Goal: Task Accomplishment & Management: Manage account settings

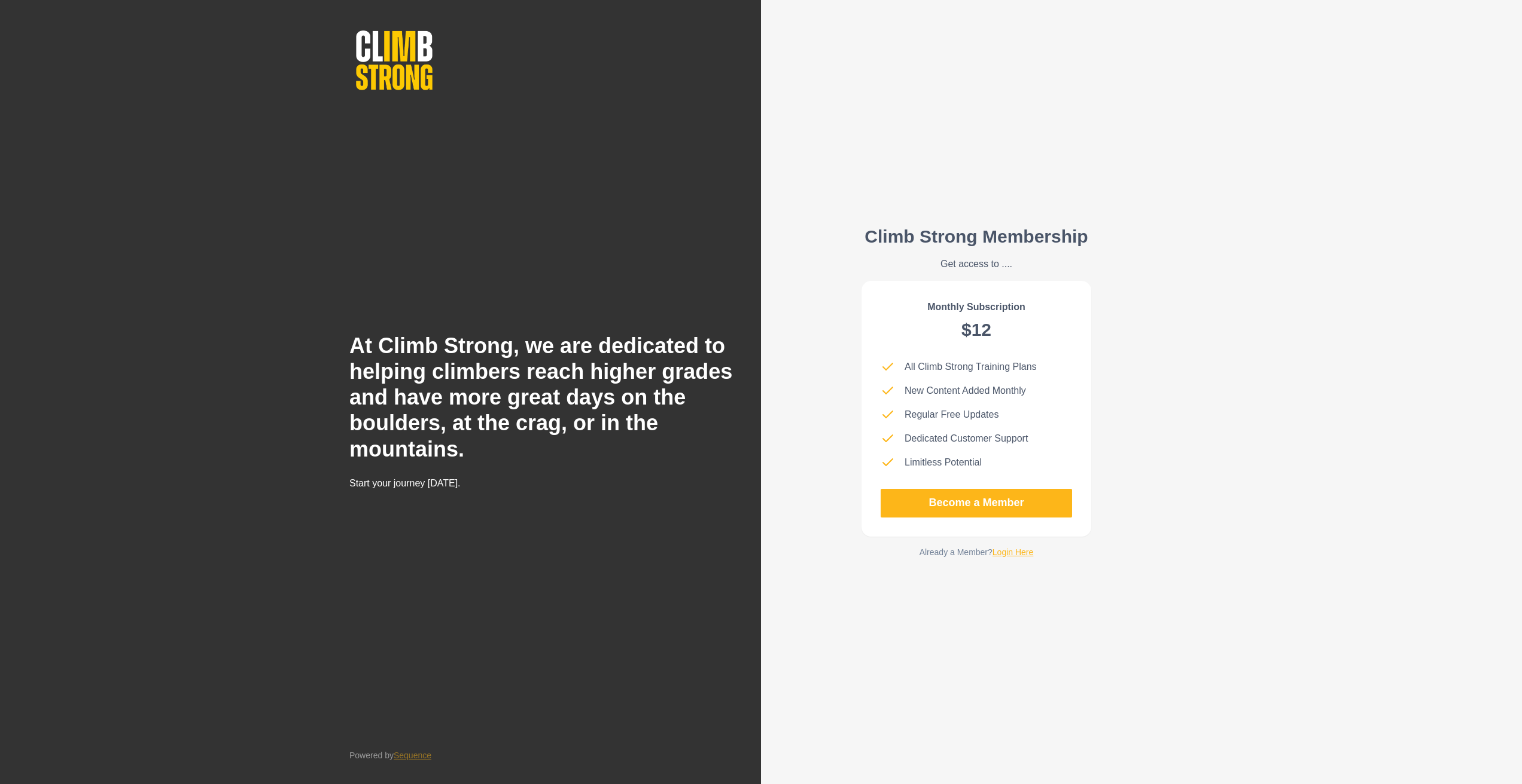
click at [826, 470] on link "Login Here" at bounding box center [1012, 552] width 41 height 10
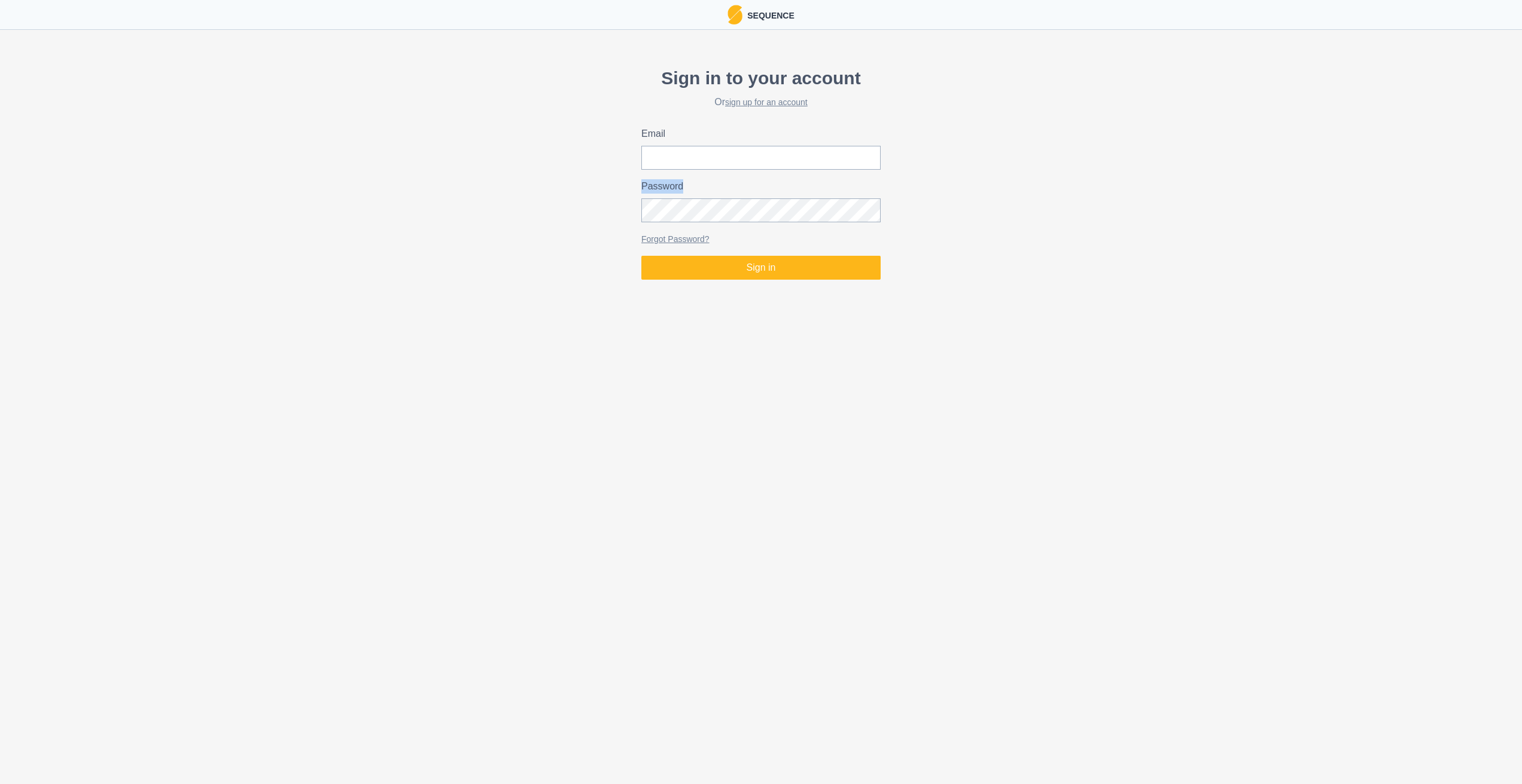
click at [716, 198] on div "Password" at bounding box center [761, 201] width 240 height 43
type input "[EMAIL_ADDRESS][DOMAIN_NAME]"
click at [776, 266] on button "Sign in" at bounding box center [761, 268] width 240 height 24
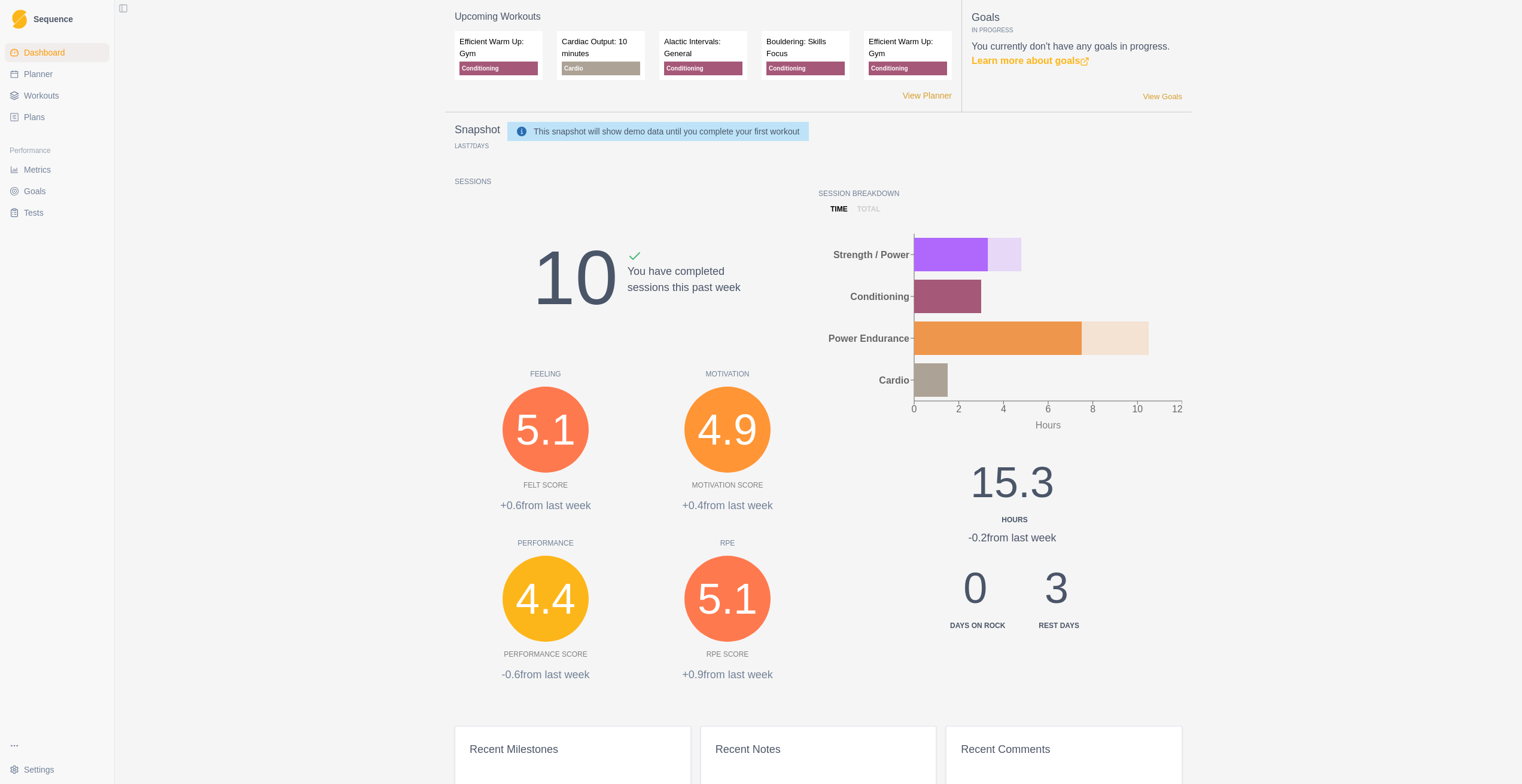
click at [71, 81] on link "Planner" at bounding box center [57, 74] width 104 height 19
select select "month"
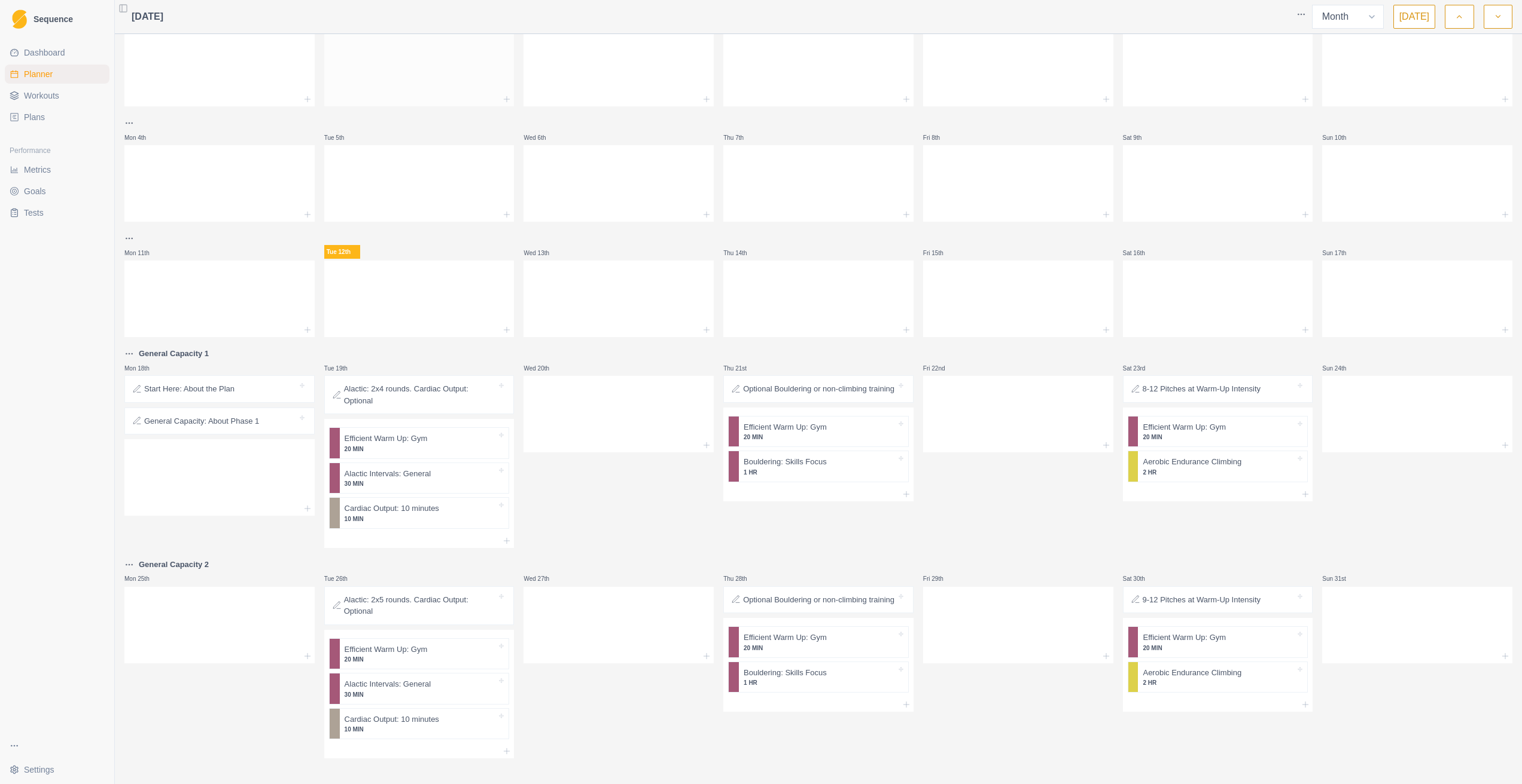
scroll to position [47, 0]
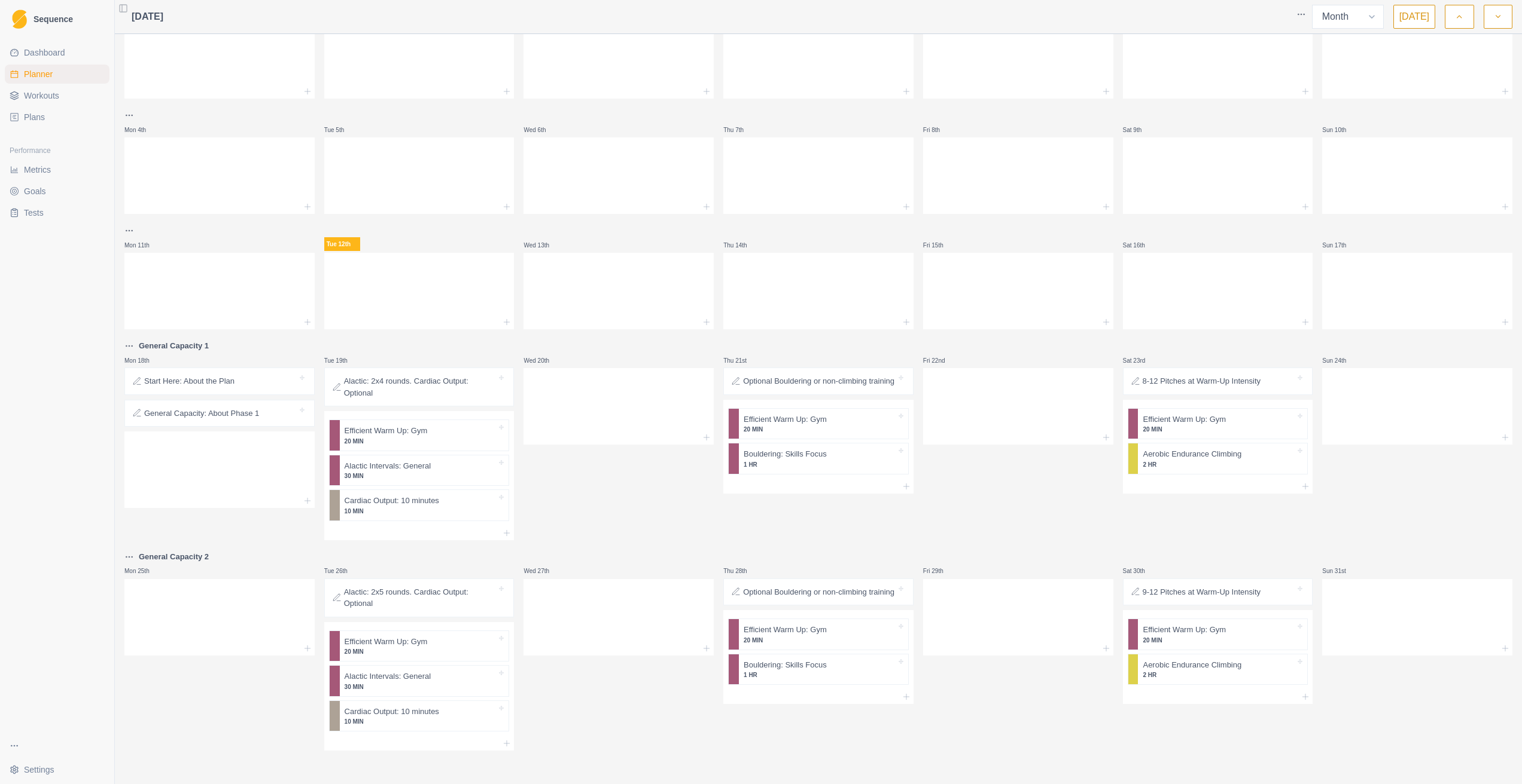
click at [826, 375] on p "8-12 Pitches at Warm-Up Intensity" at bounding box center [1200, 381] width 118 height 12
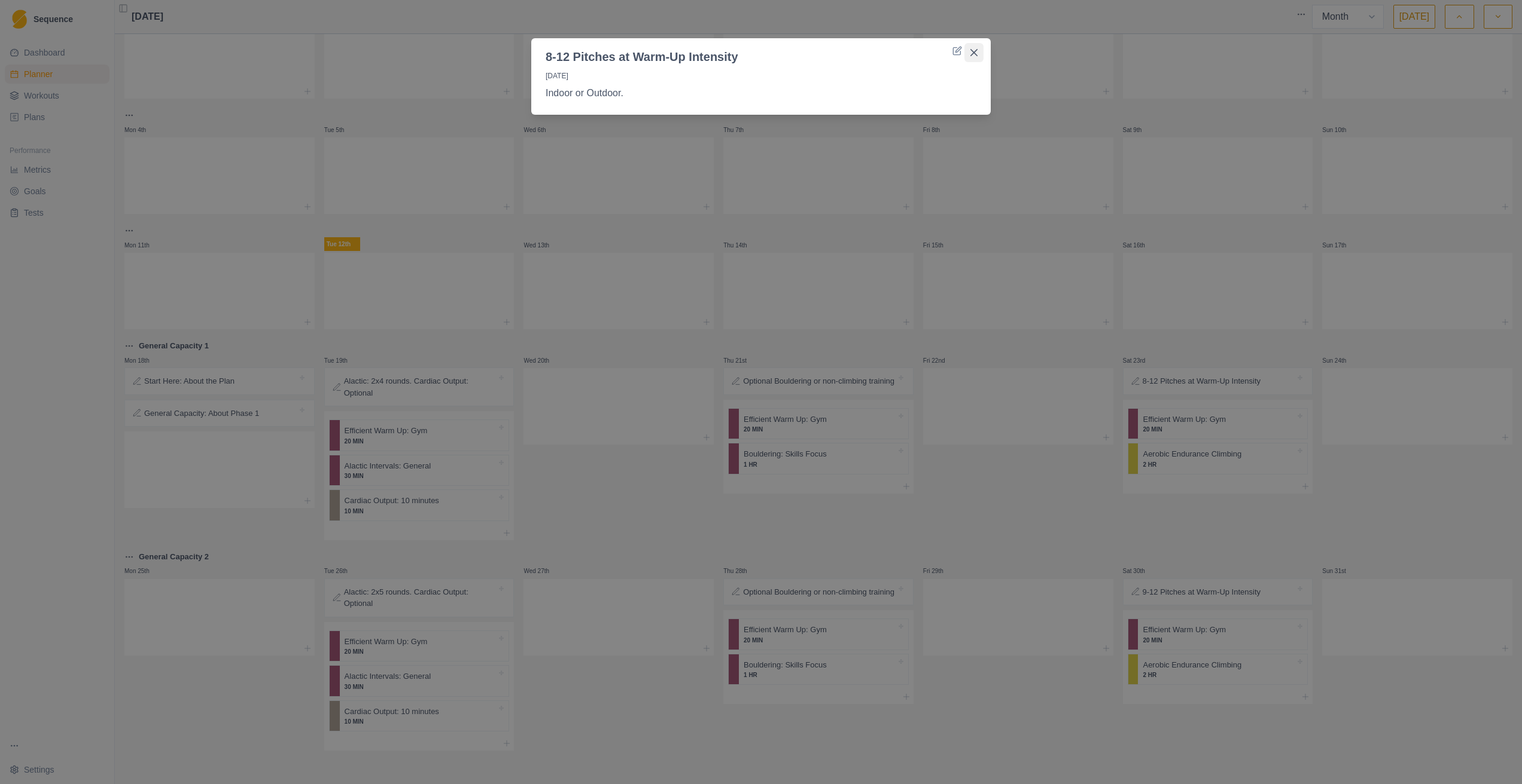
click at [826, 46] on button "Close" at bounding box center [973, 53] width 19 height 19
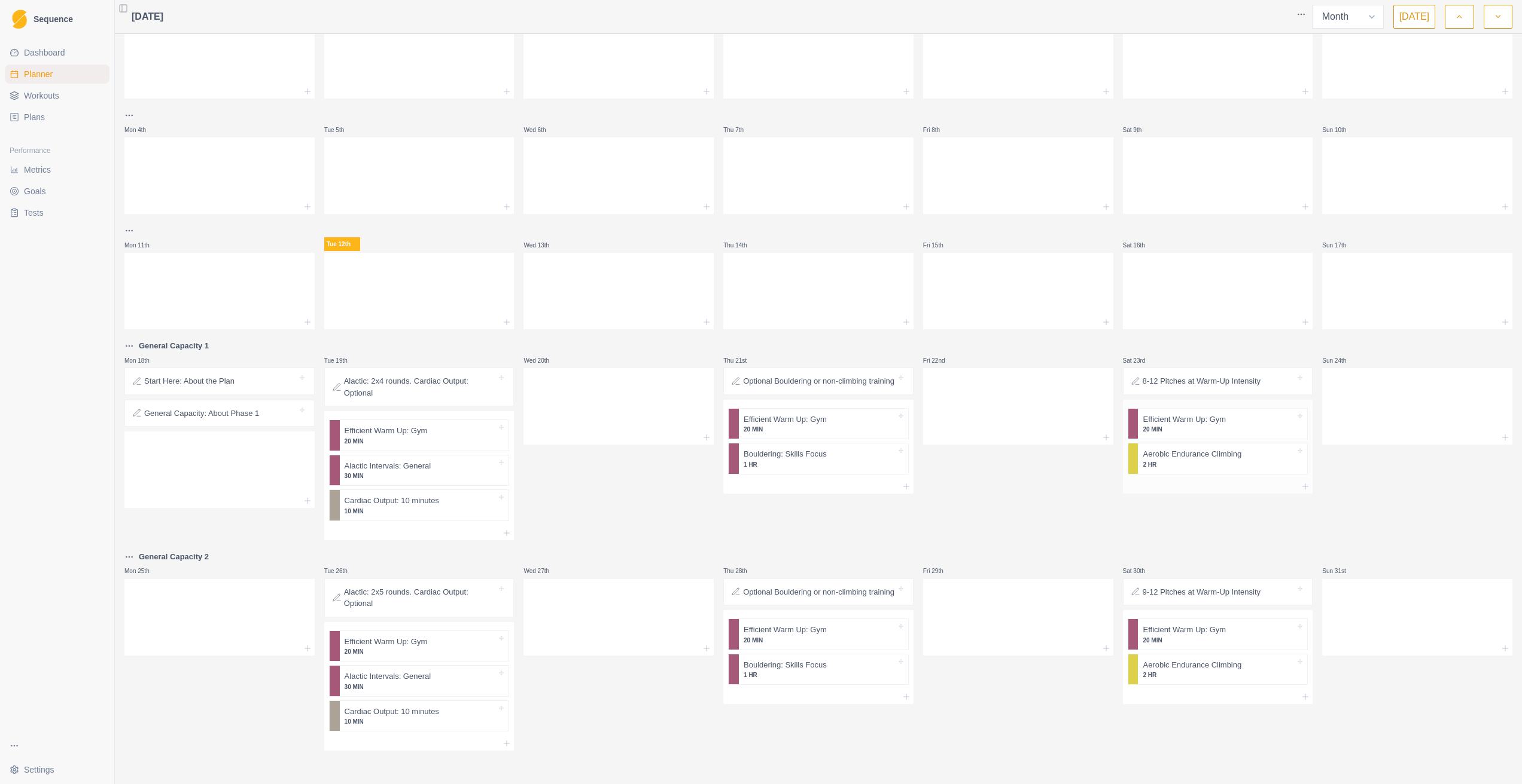
click at [826, 456] on p "Aerobic Endurance Climbing" at bounding box center [1191, 454] width 98 height 12
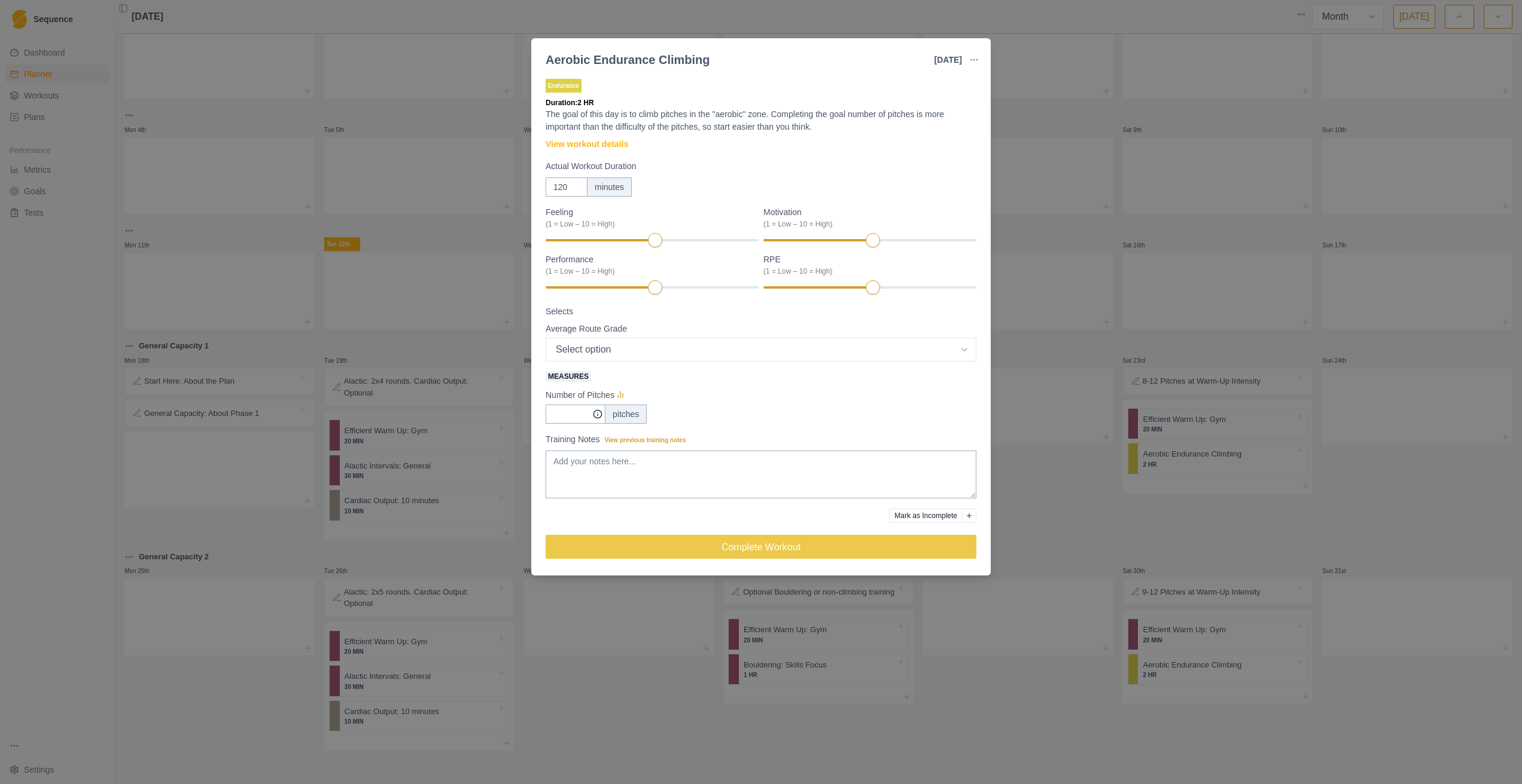
click at [826, 113] on div "Aerobic Endurance Climbing [DATE] Link To Goal View Workout Metrics Edit Origin…" at bounding box center [761, 392] width 1522 height 784
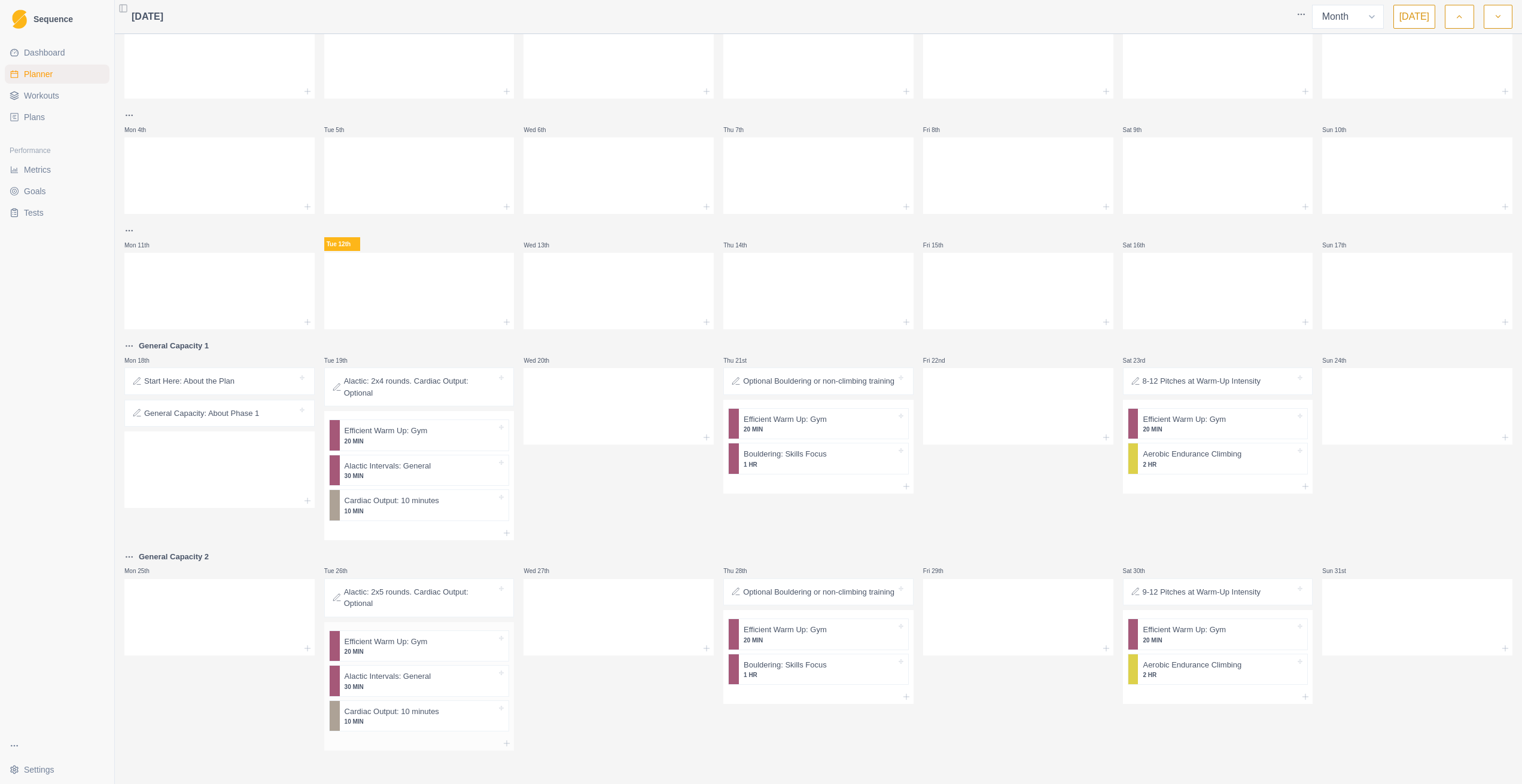
click at [427, 470] on p "Alactic Intervals: General" at bounding box center [388, 677] width 87 height 12
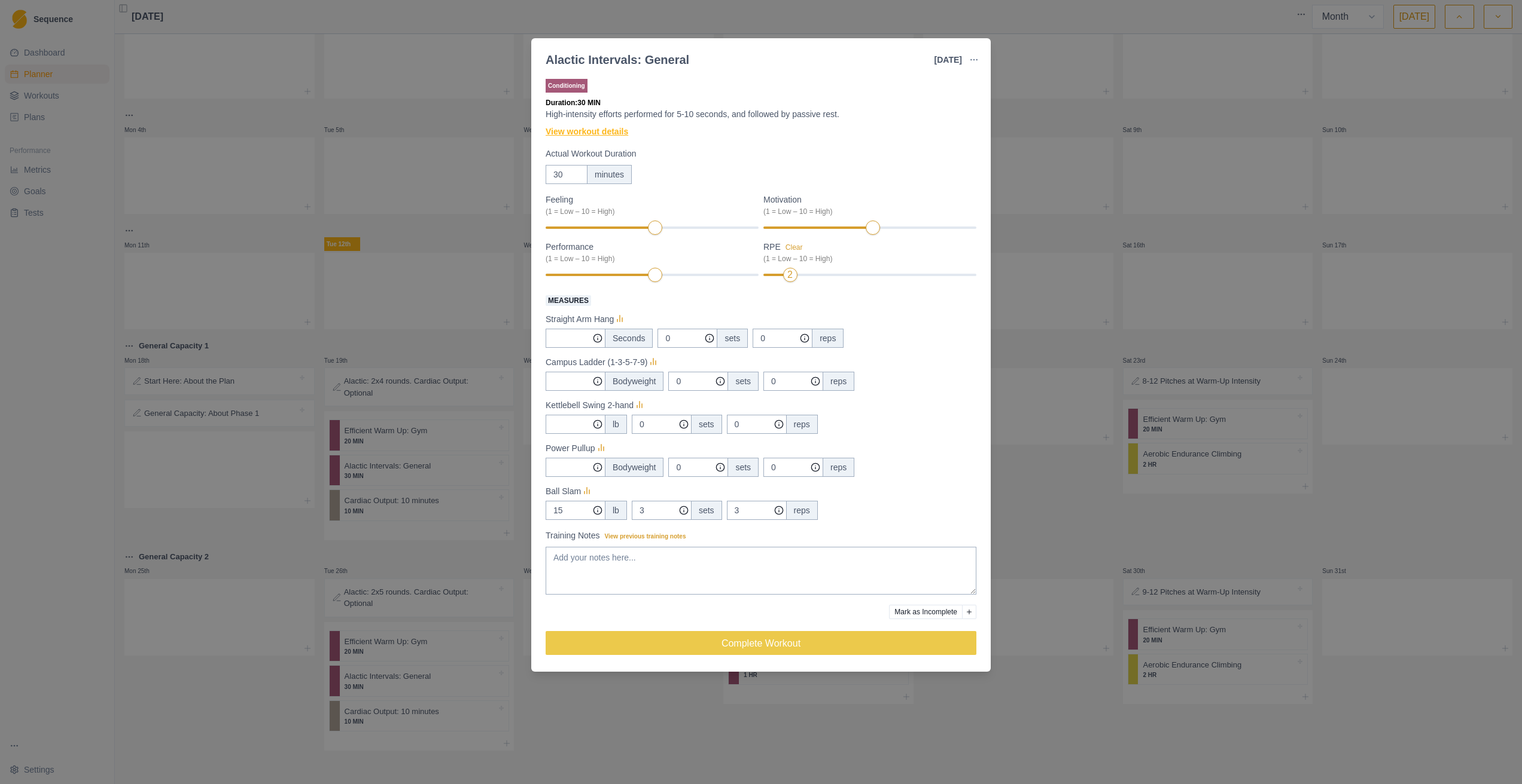
click at [628, 129] on link "View workout details" at bounding box center [587, 131] width 83 height 13
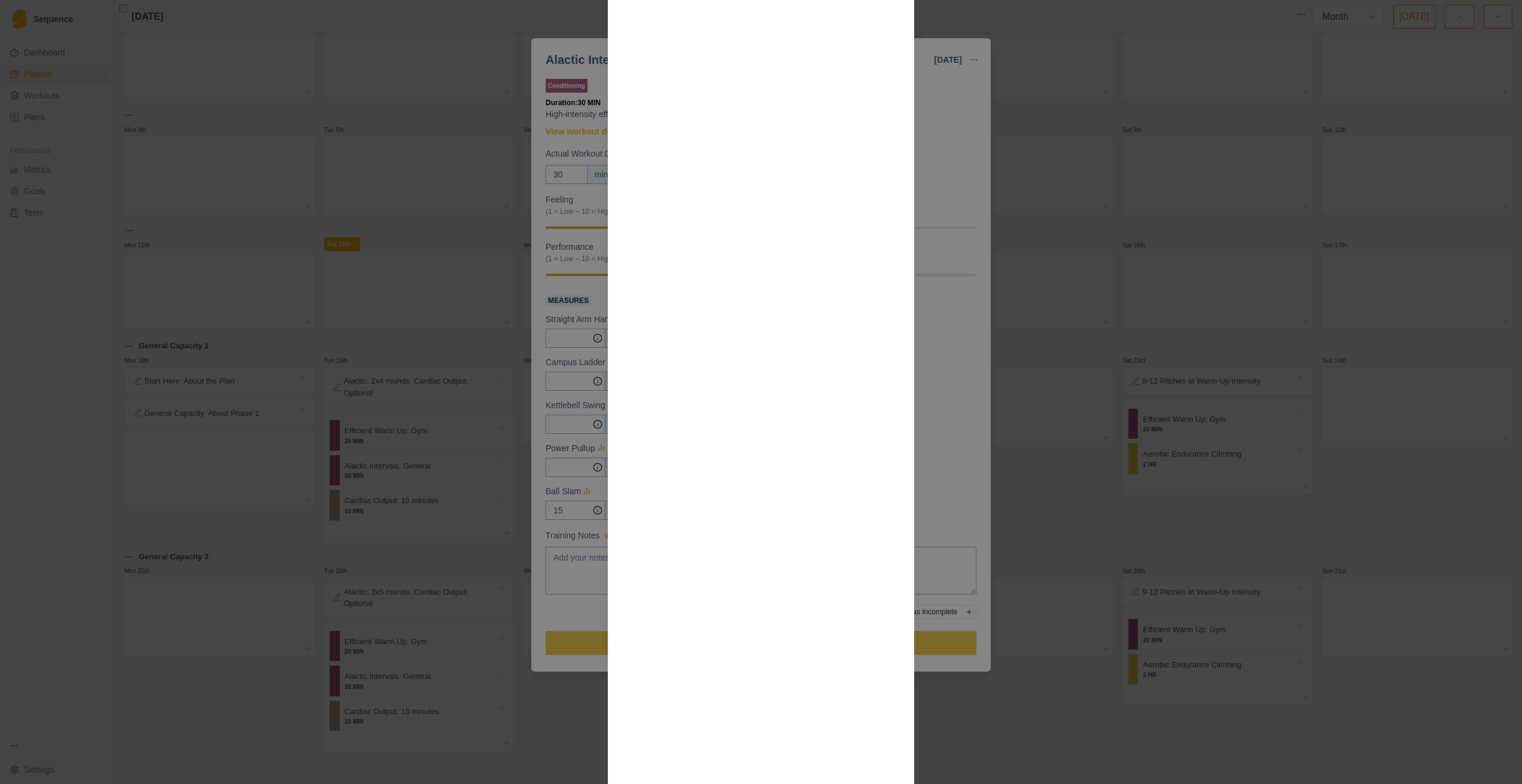
scroll to position [459, 0]
click at [826, 256] on div "Workout Details The Session 0:00 Campus Ladder 1-3-5-7-9 (on medium rungs) 0:30…" at bounding box center [761, 392] width 1522 height 784
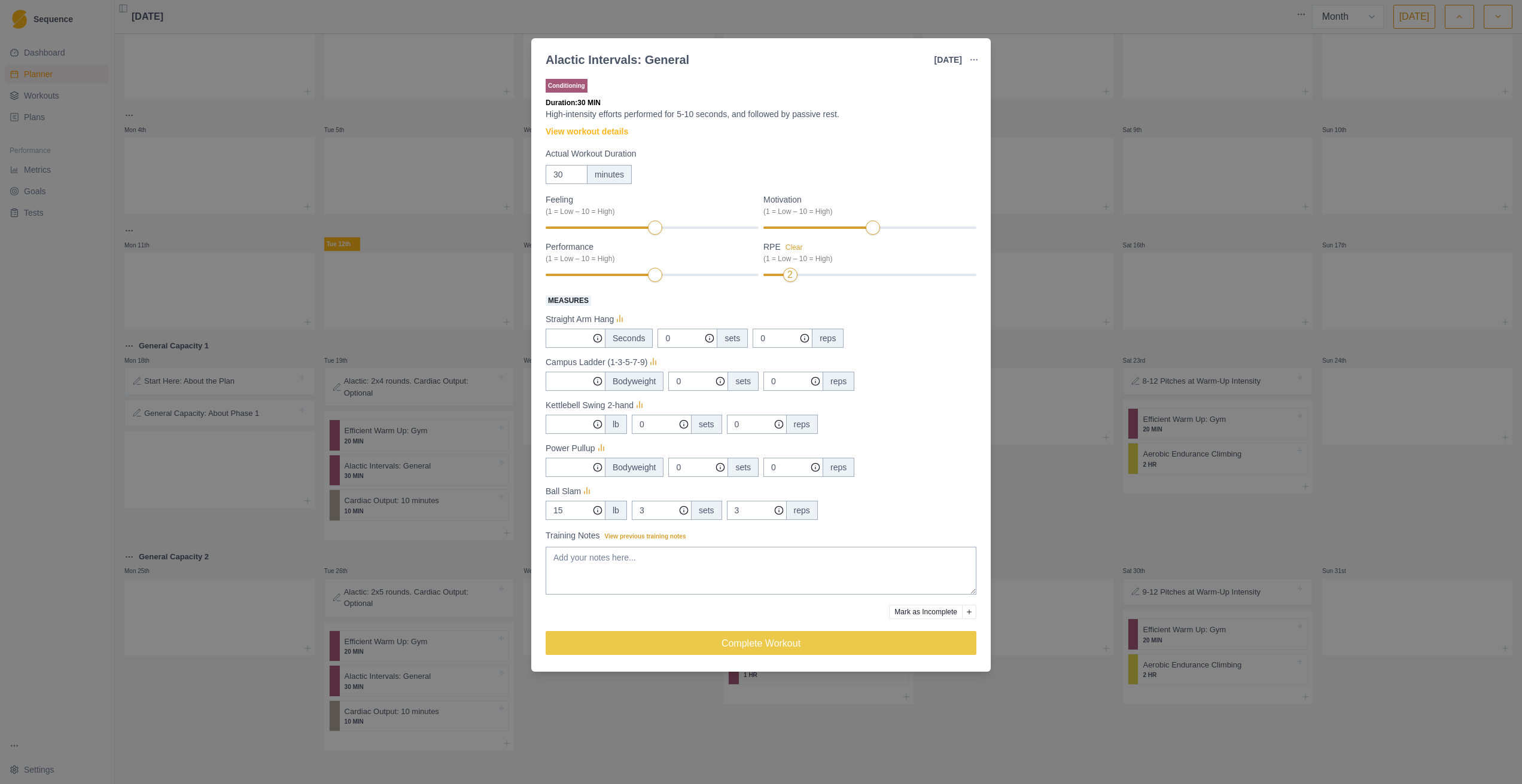
click at [826, 235] on div "Alactic Intervals: General [DATE] Link To Goal View Workout Metrics Edit Origin…" at bounding box center [761, 392] width 1522 height 784
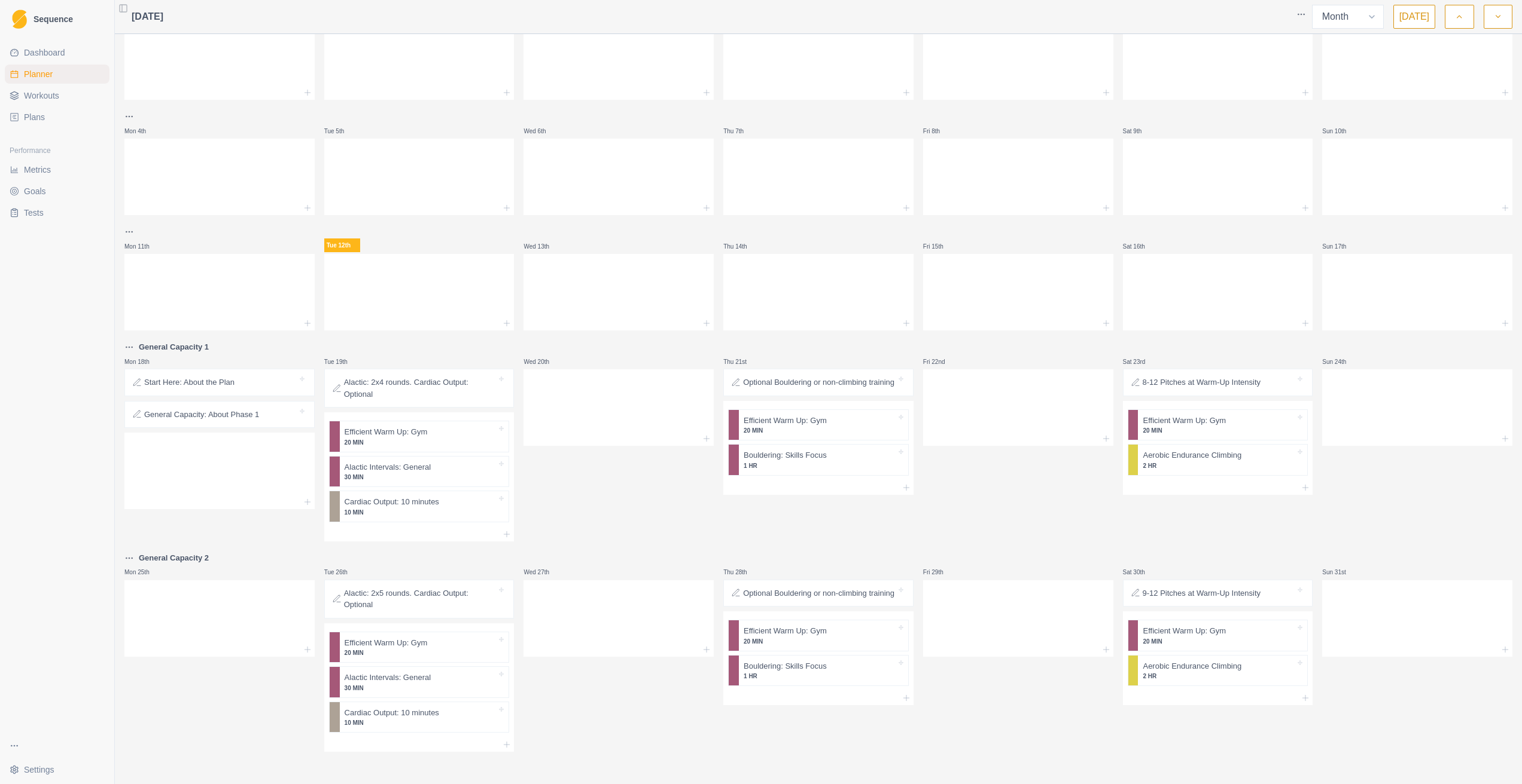
scroll to position [47, 0]
click at [772, 470] on p "1 HR" at bounding box center [819, 675] width 153 height 9
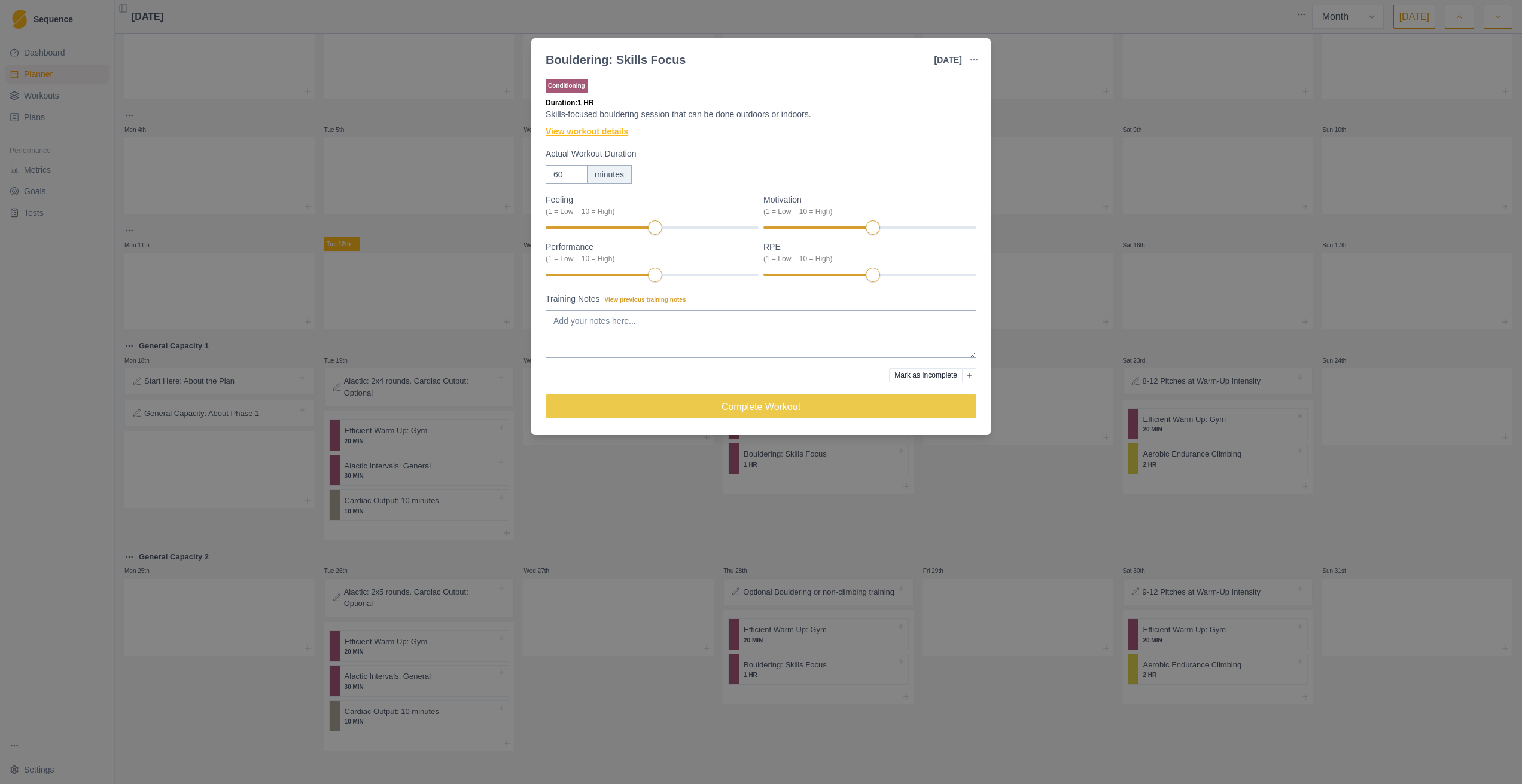
click at [564, 127] on link "View workout details" at bounding box center [587, 131] width 83 height 13
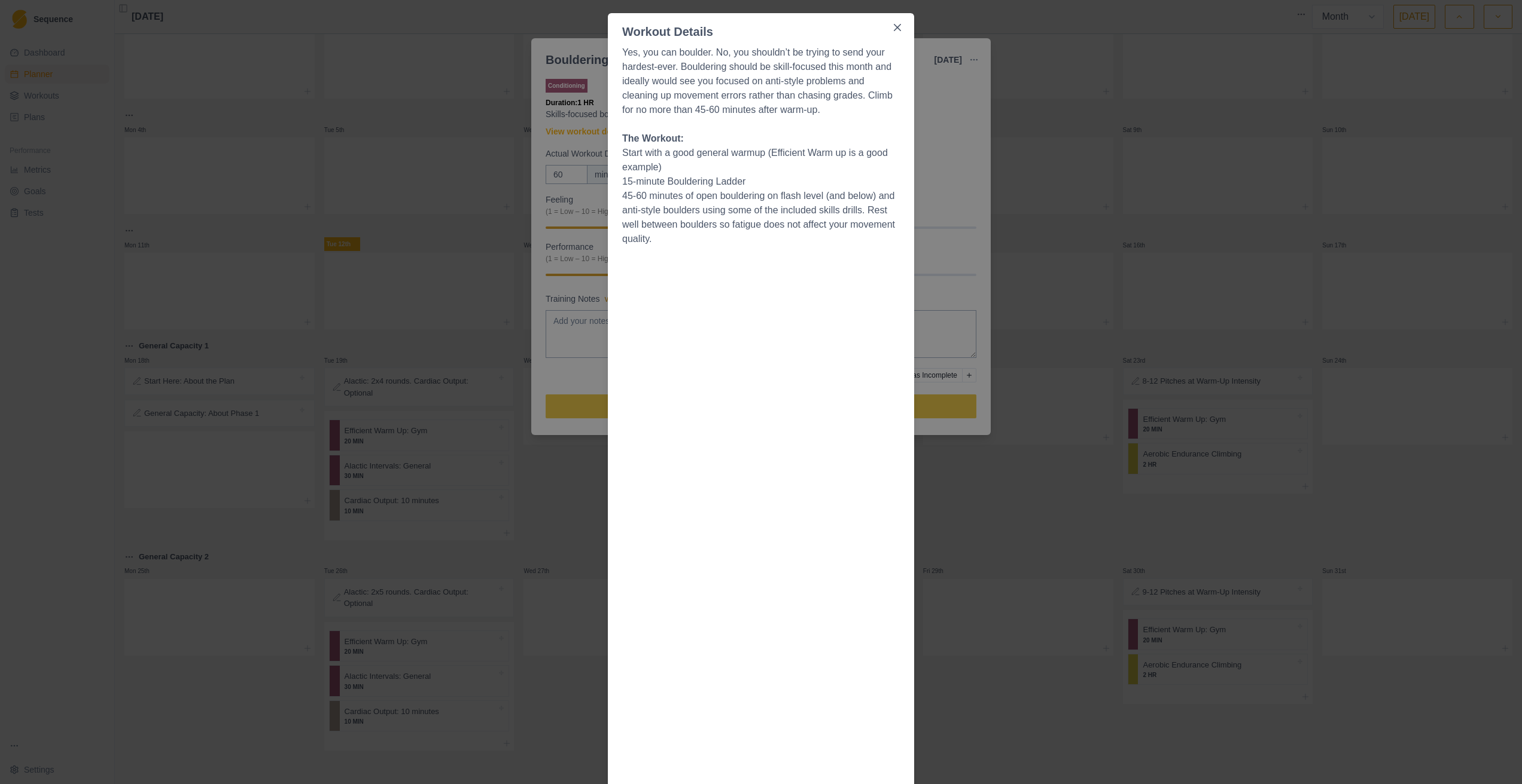
scroll to position [149, 0]
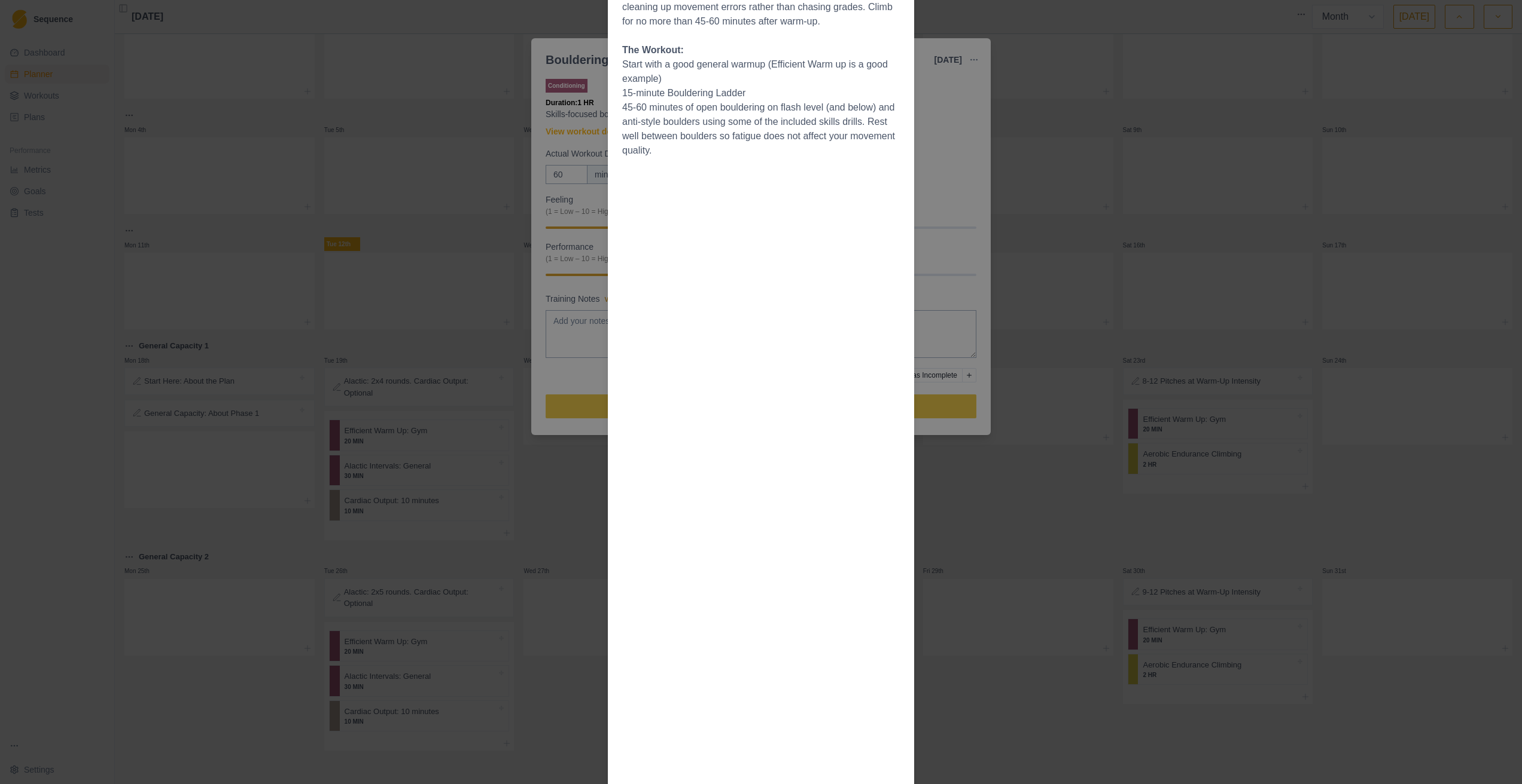
click at [826, 173] on div "Workout Details Yes, you can boulder. No, you shouldn’t be trying to send your …" at bounding box center [761, 392] width 1522 height 784
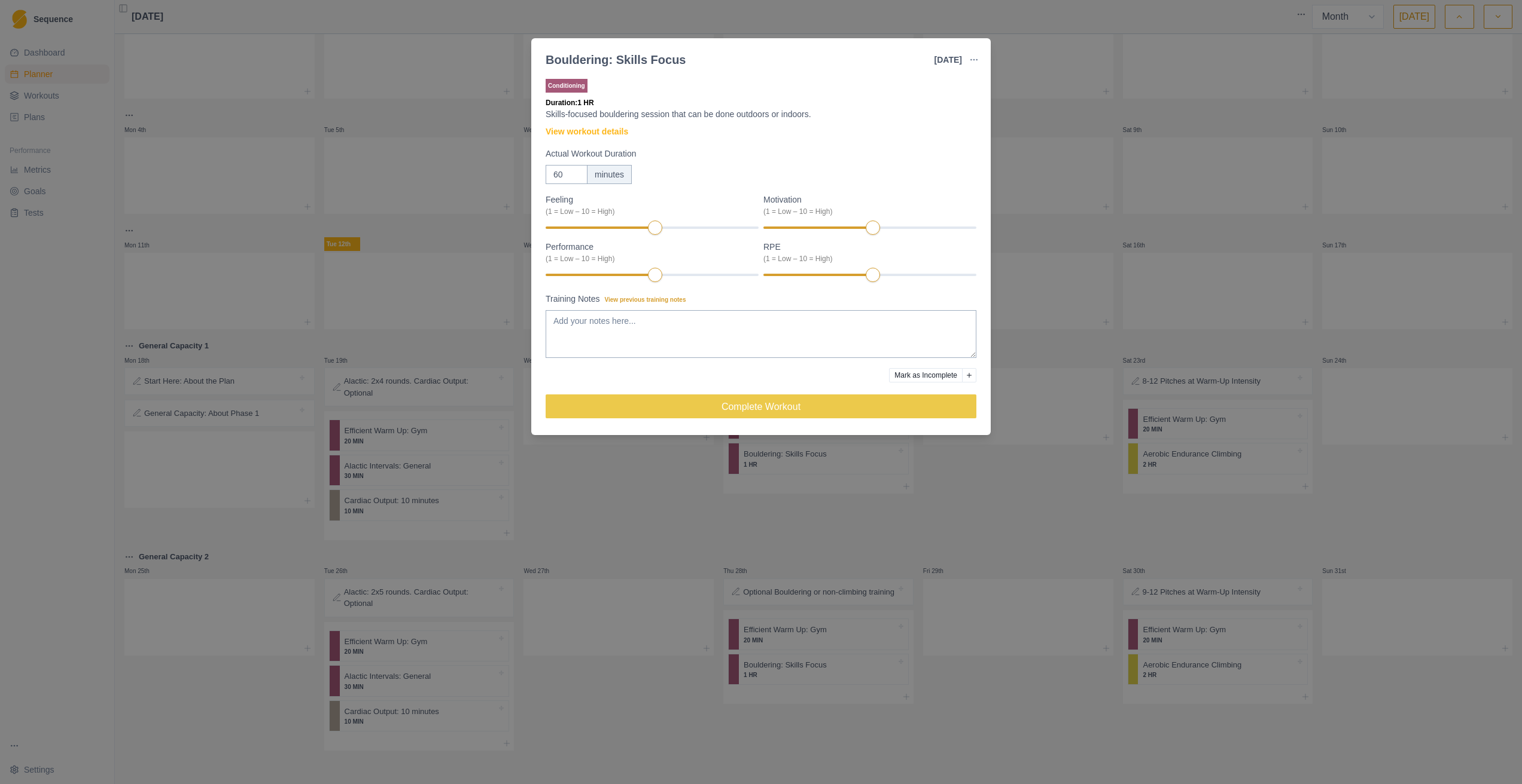
click at [826, 171] on div "Bouldering: Skills Focus [DATE] Link To Goal View Workout Metrics Edit Original…" at bounding box center [761, 392] width 1522 height 784
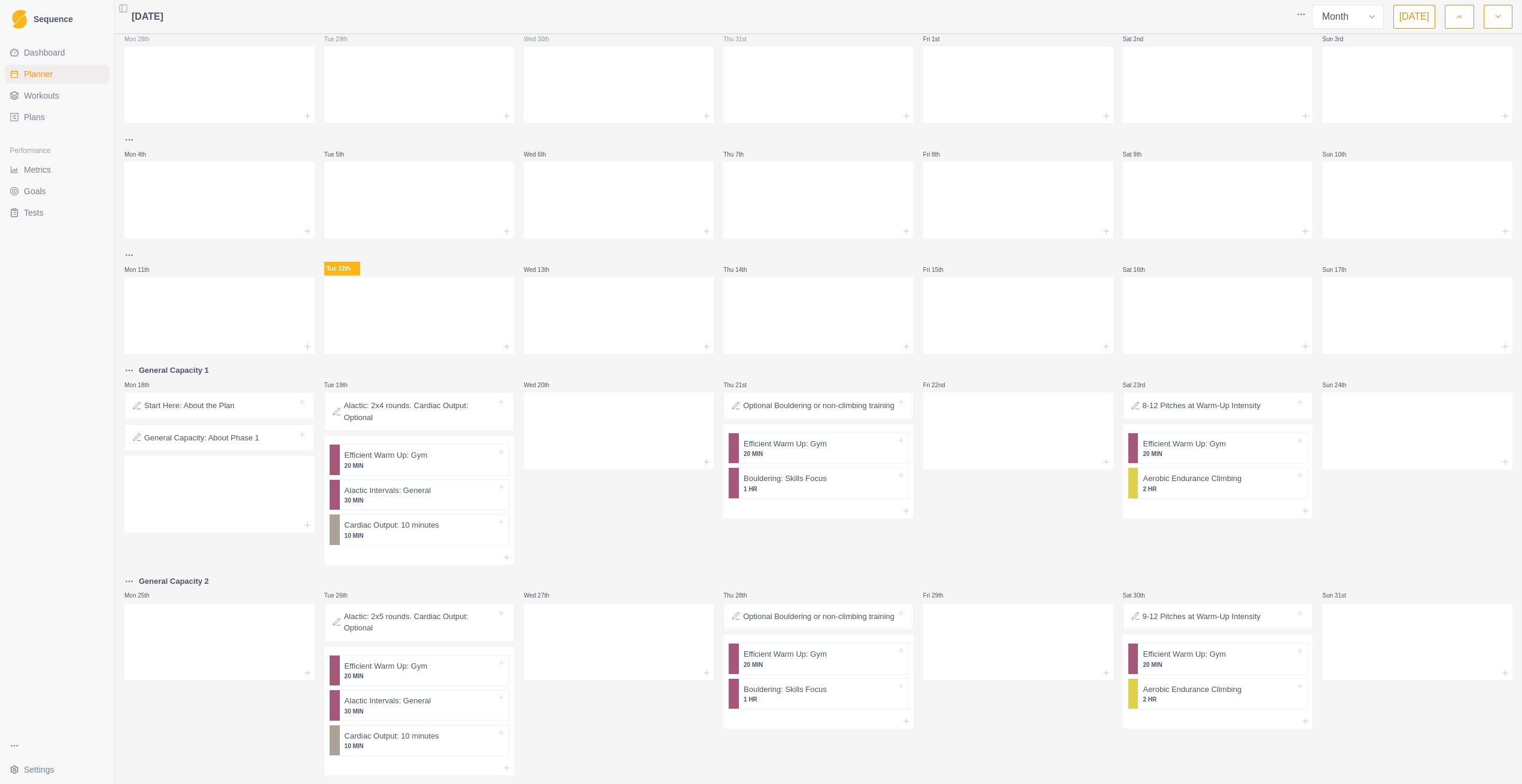
scroll to position [0, 0]
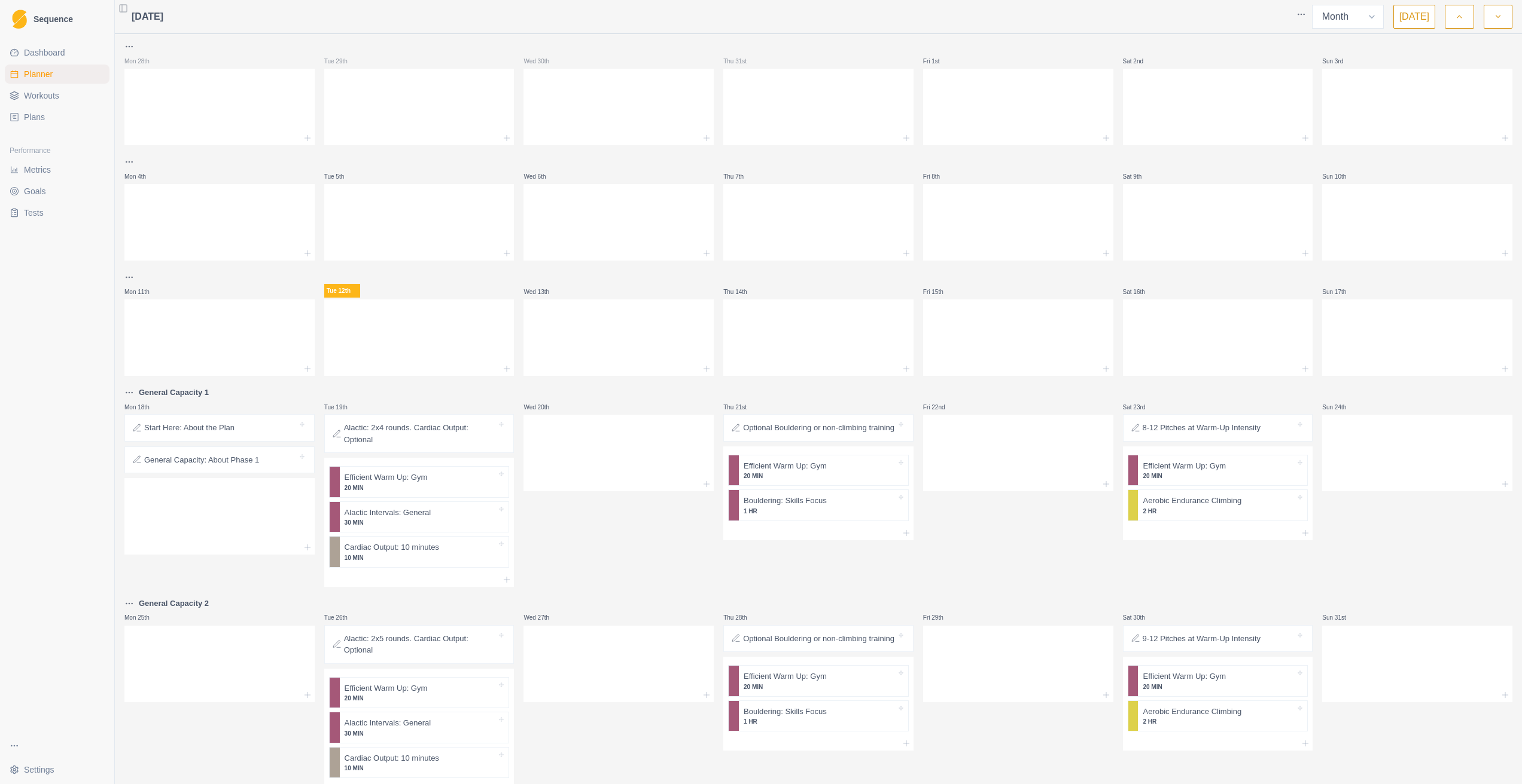
click at [29, 25] on link "Sequence" at bounding box center [57, 19] width 104 height 28
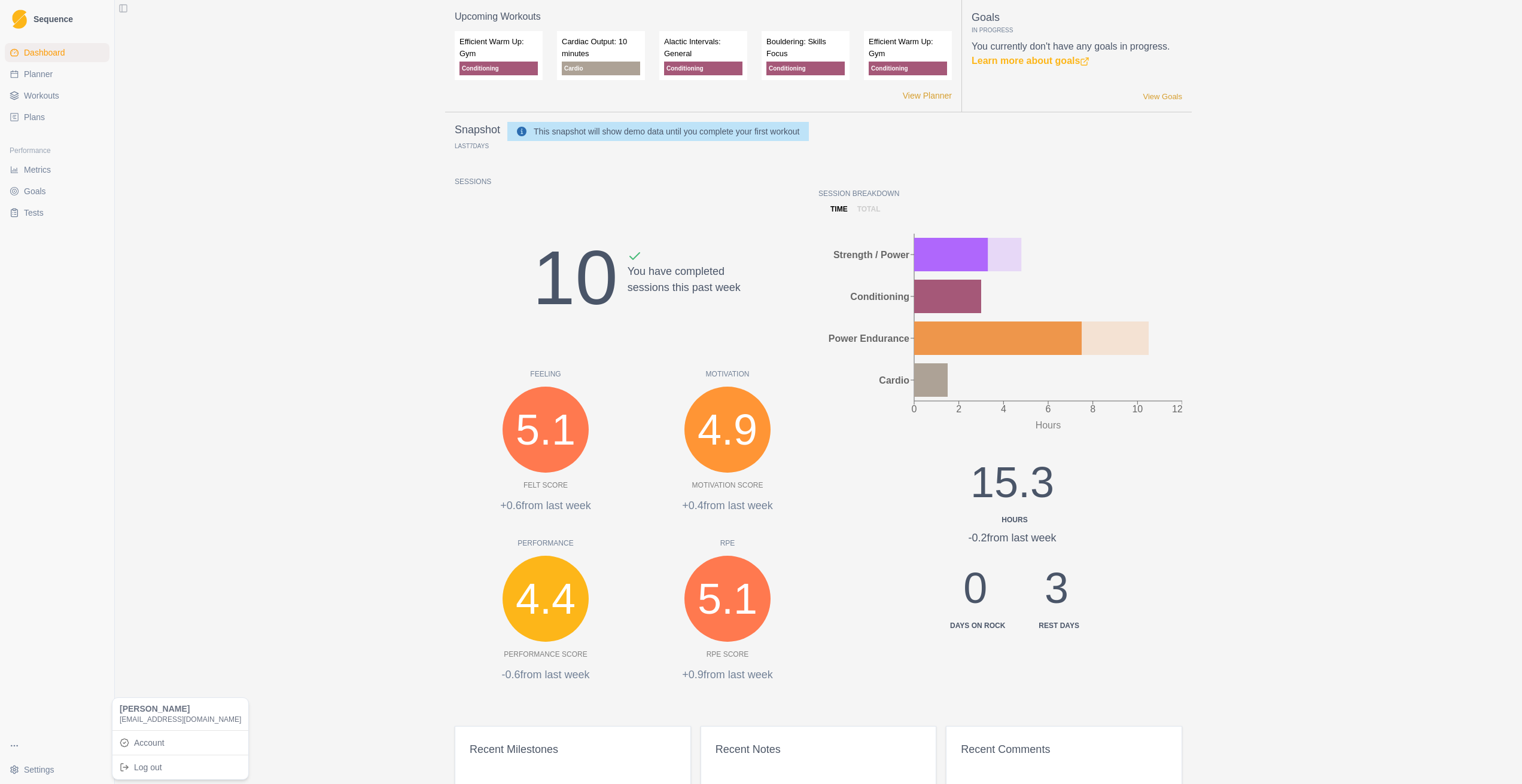
click at [24, 470] on html "Sequence Dashboard Planner Workouts Plans Performance Metrics Goals Tests Setti…" at bounding box center [761, 392] width 1522 height 784
click at [147, 470] on link "Account" at bounding box center [180, 743] width 131 height 19
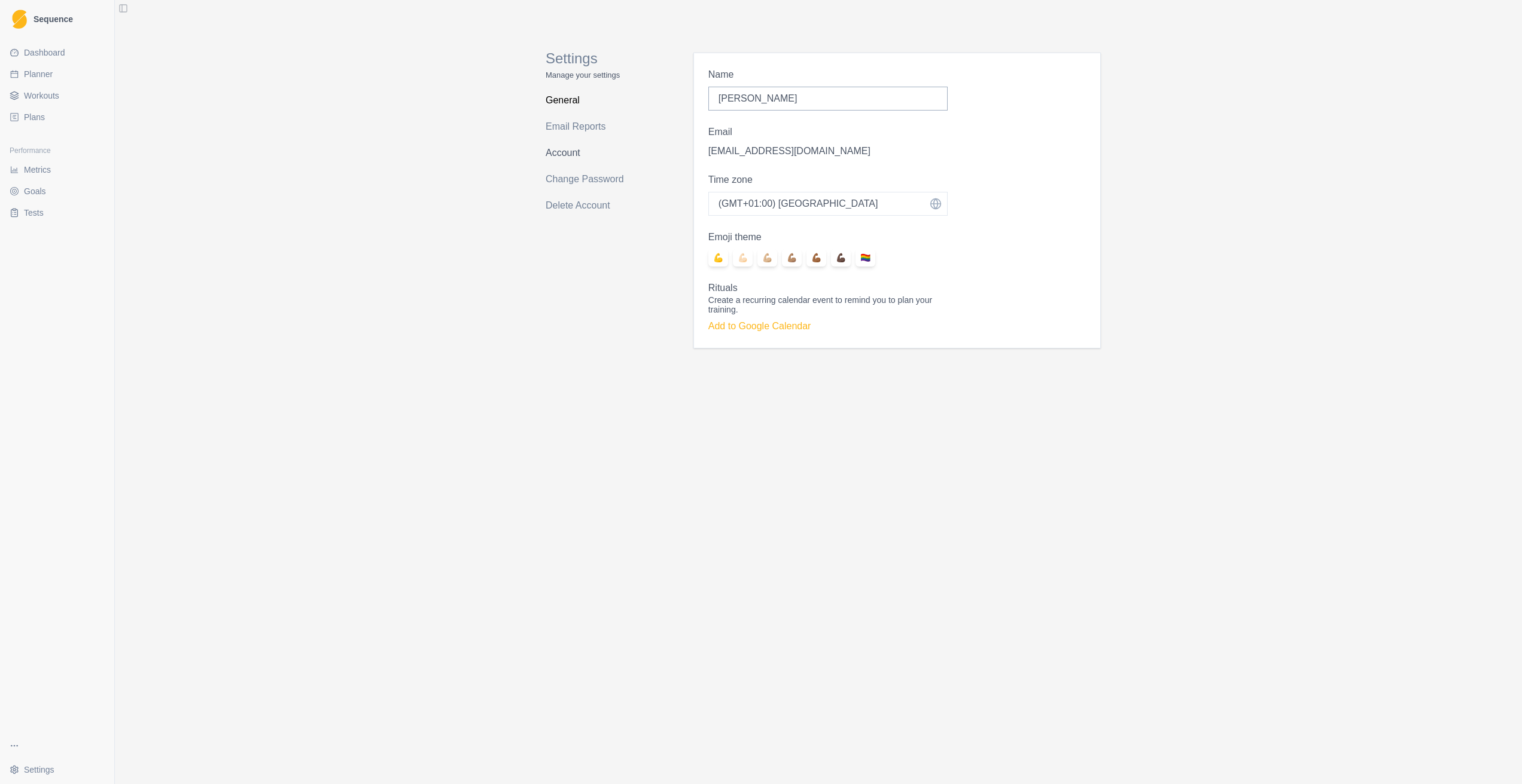
click at [577, 147] on link "Account" at bounding box center [593, 153] width 95 height 19
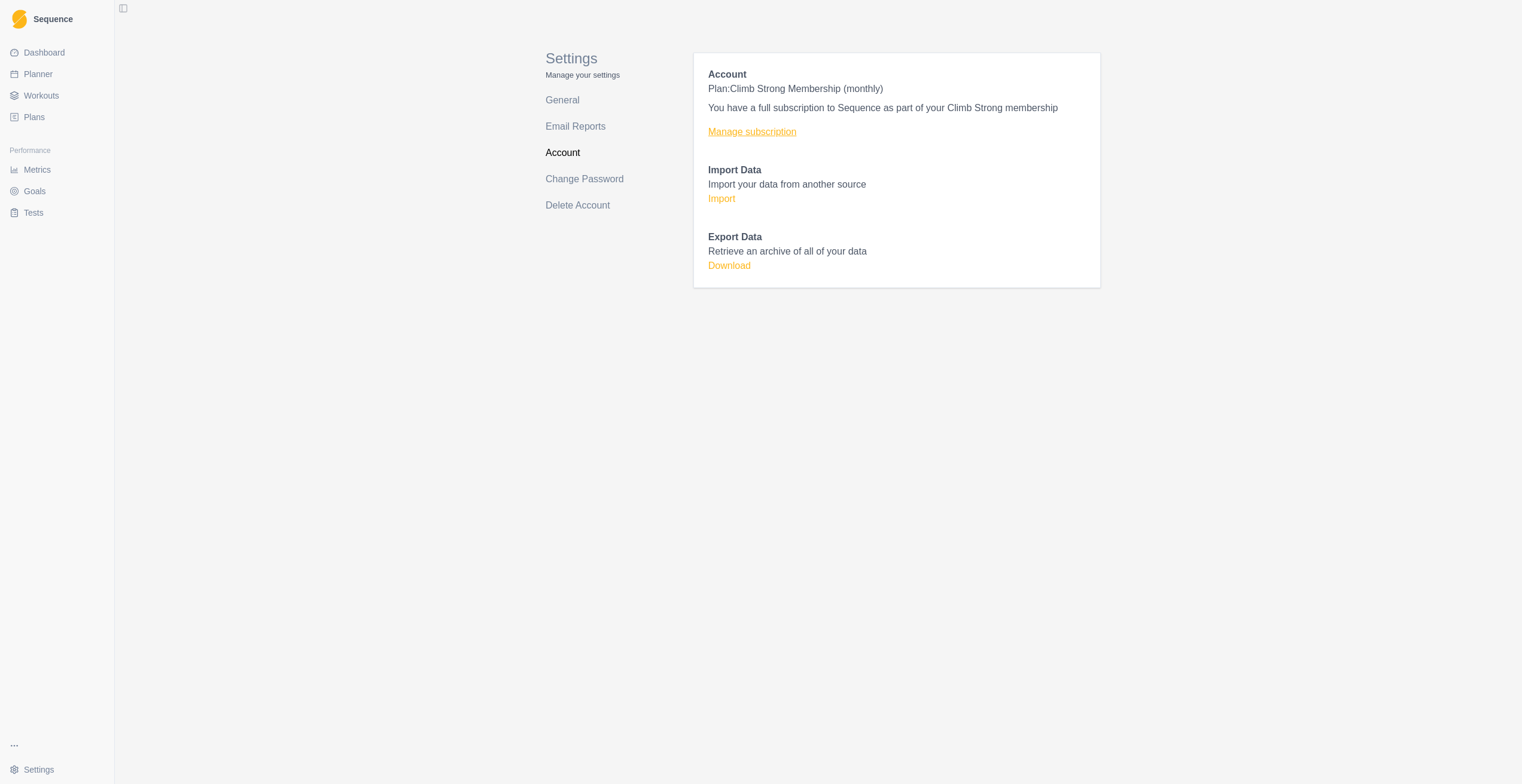
click at [742, 129] on link "Manage subscription" at bounding box center [896, 131] width 377 height 15
